Goal: Navigation & Orientation: Understand site structure

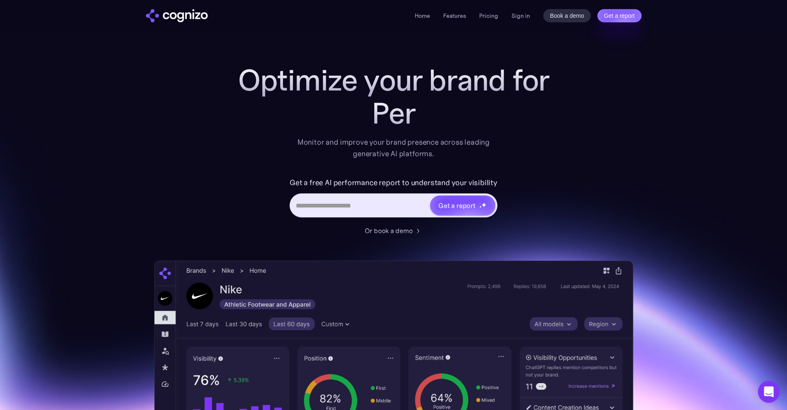
click at [765, 388] on icon "Open Intercom Messenger" at bounding box center [769, 391] width 11 height 11
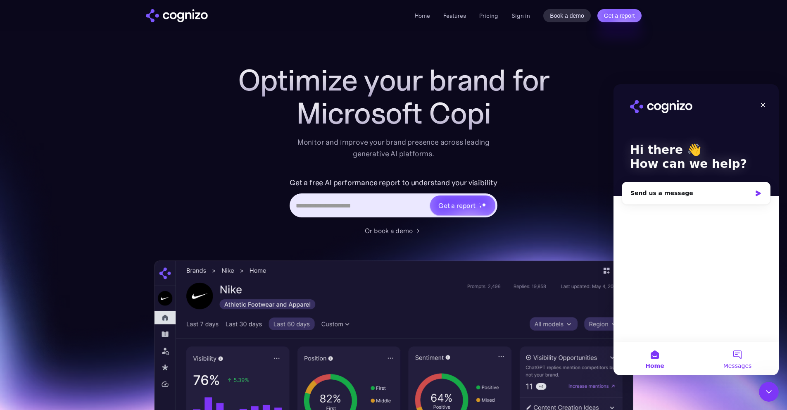
click at [742, 359] on button "Messages" at bounding box center [737, 358] width 83 height 33
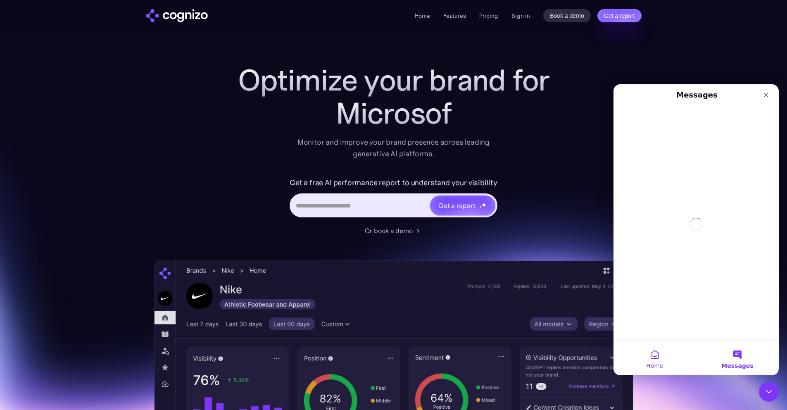
click at [655, 356] on button "Home" at bounding box center [655, 358] width 83 height 33
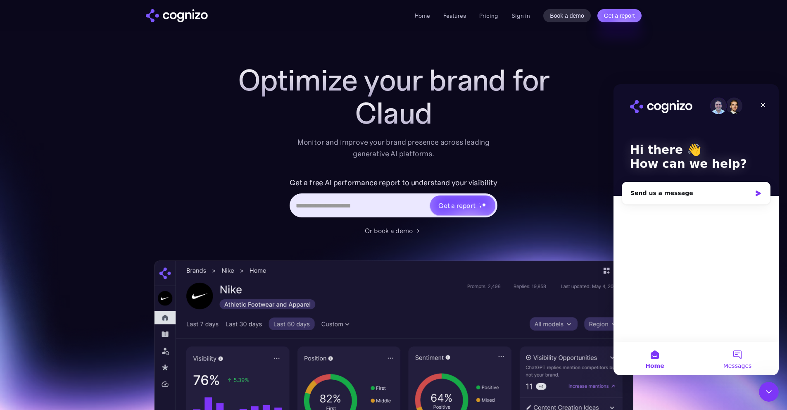
click at [731, 357] on button "Messages" at bounding box center [737, 358] width 83 height 33
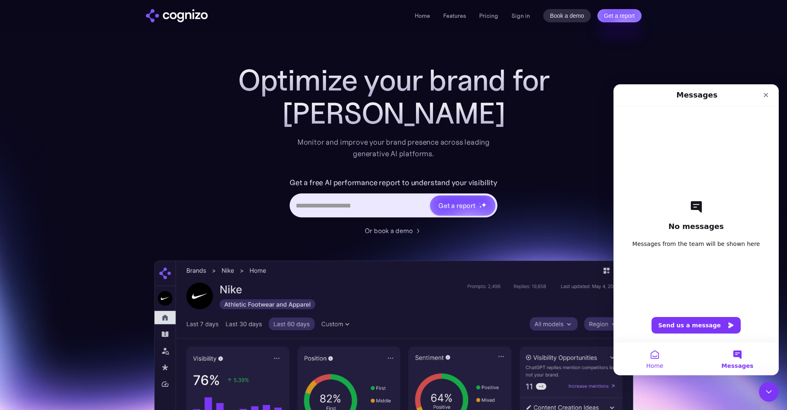
click at [659, 356] on button "Home" at bounding box center [655, 358] width 83 height 33
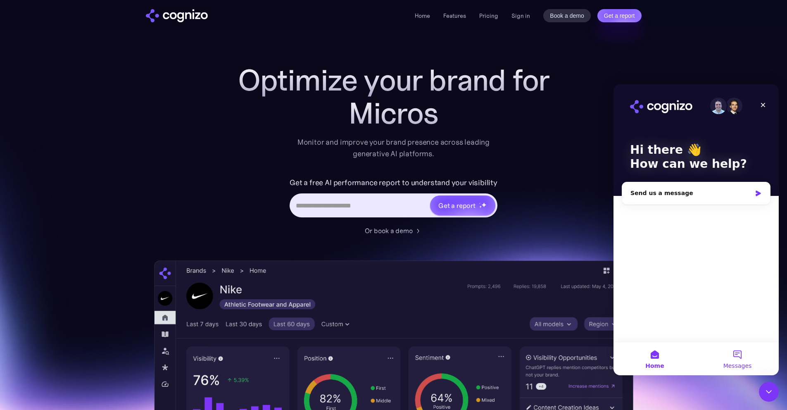
click at [734, 358] on button "Messages" at bounding box center [737, 358] width 83 height 33
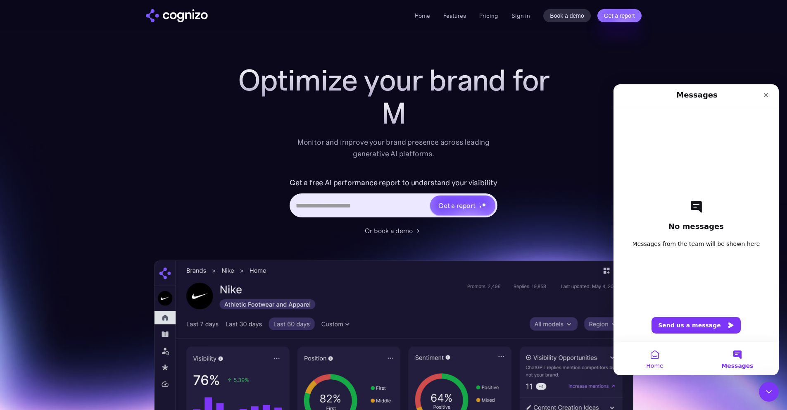
click at [658, 363] on span "Home" at bounding box center [654, 366] width 17 height 6
